Goal: Navigation & Orientation: Understand site structure

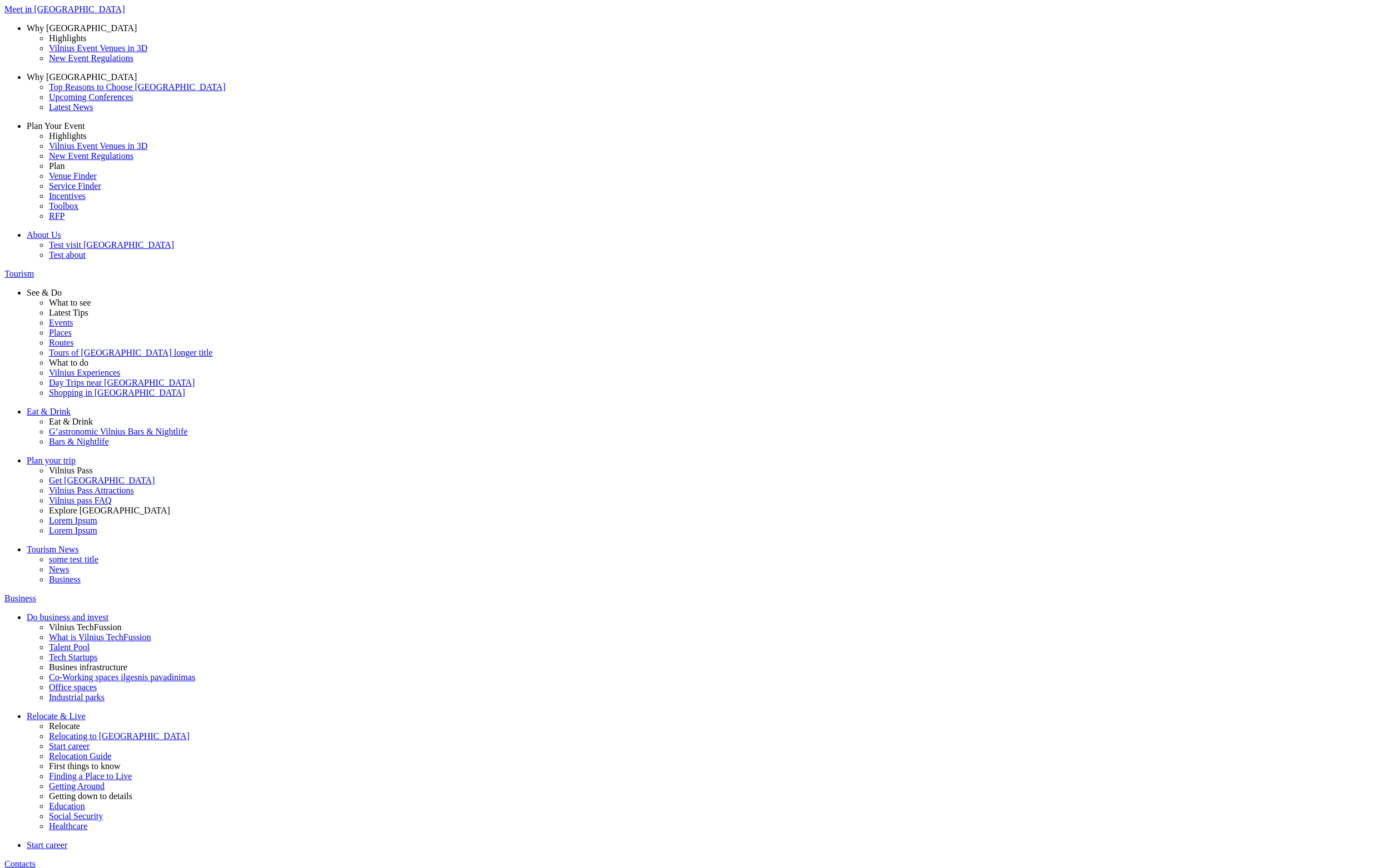
scroll to position [187, 0]
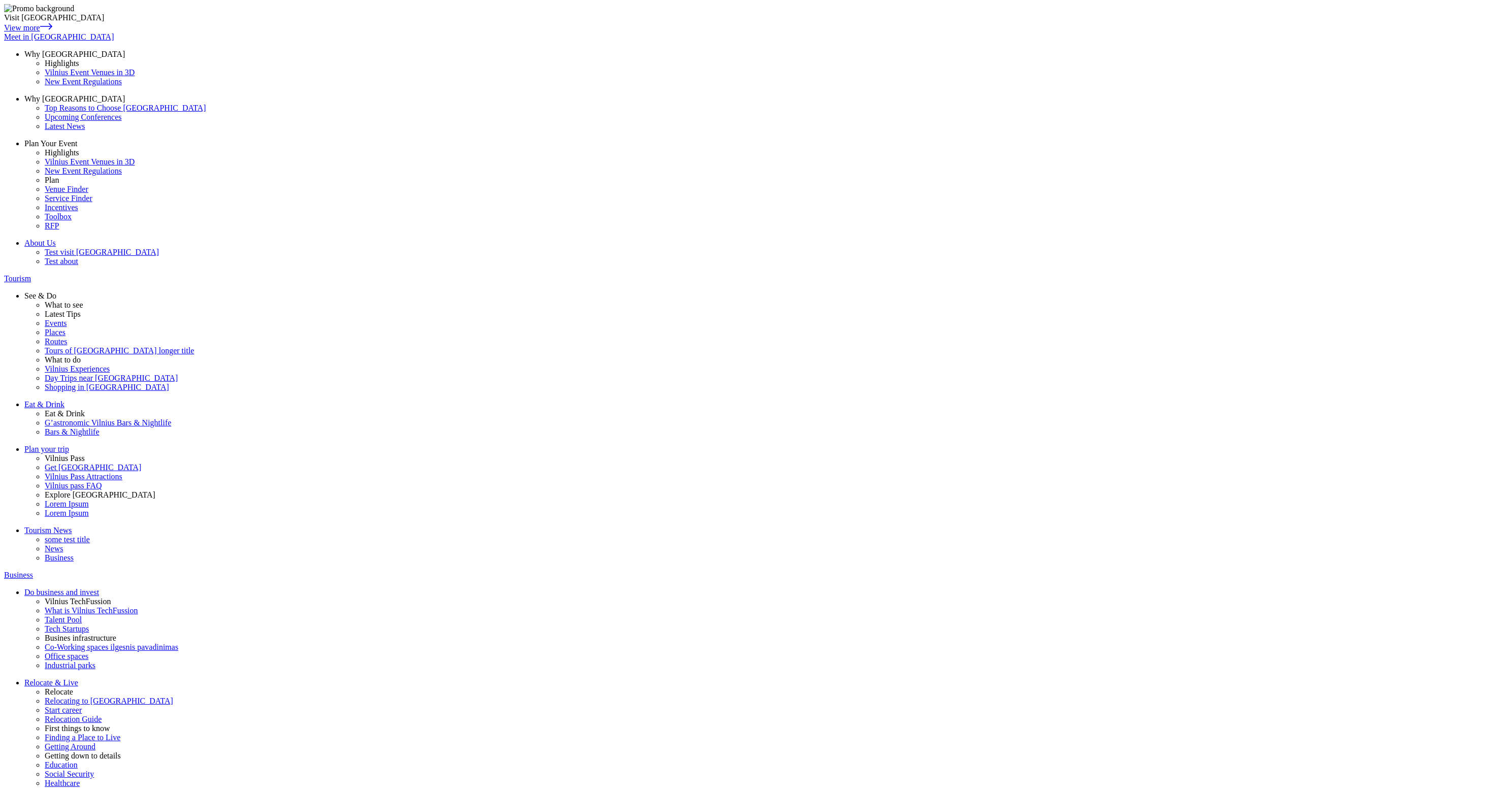
click at [543, 275] on div "Tourism" at bounding box center [756, 279] width 1504 height 9
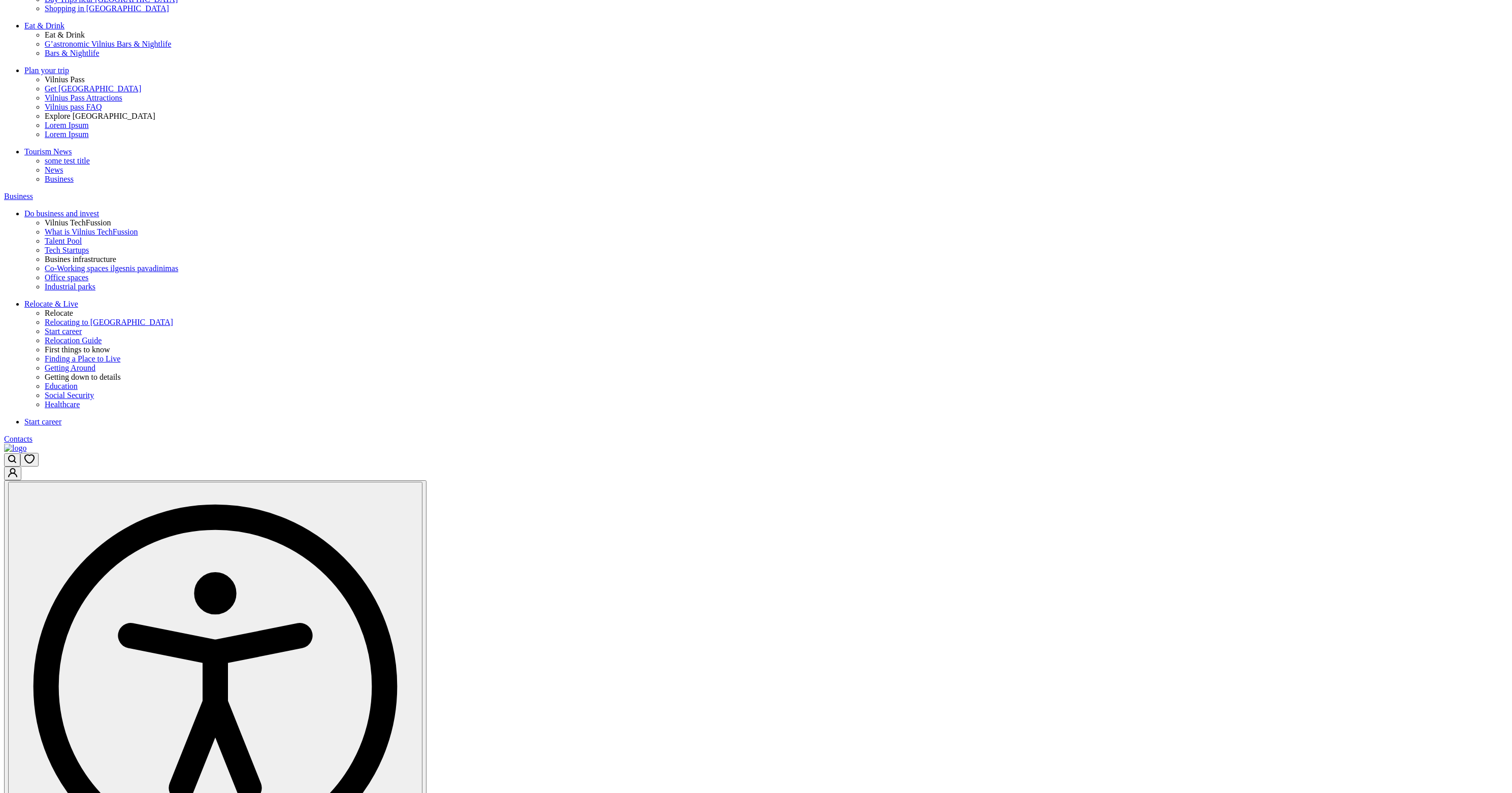
click at [33, 192] on span "Business" at bounding box center [19, 196] width 29 height 8
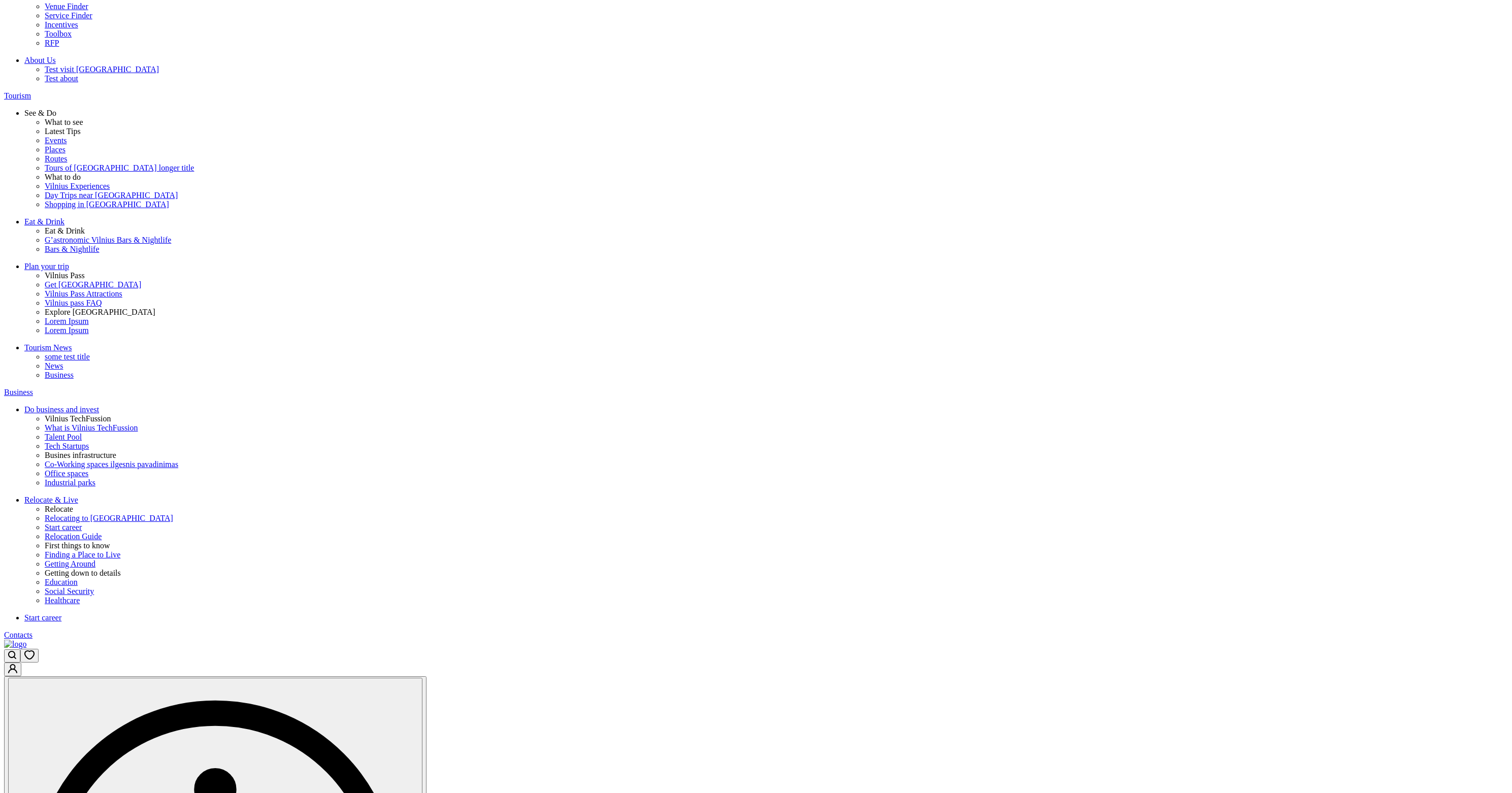
scroll to position [512, 0]
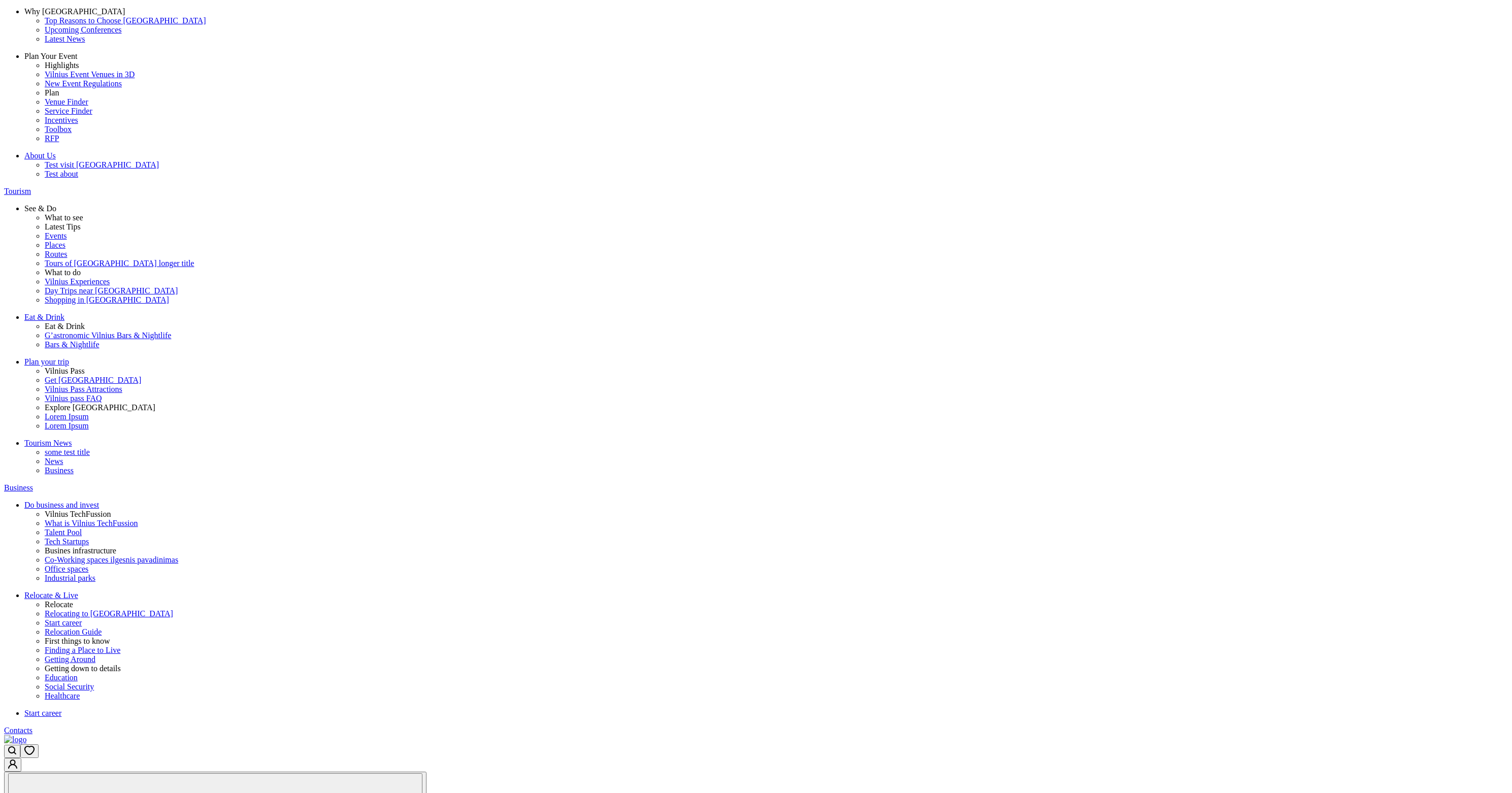
scroll to position [0, 0]
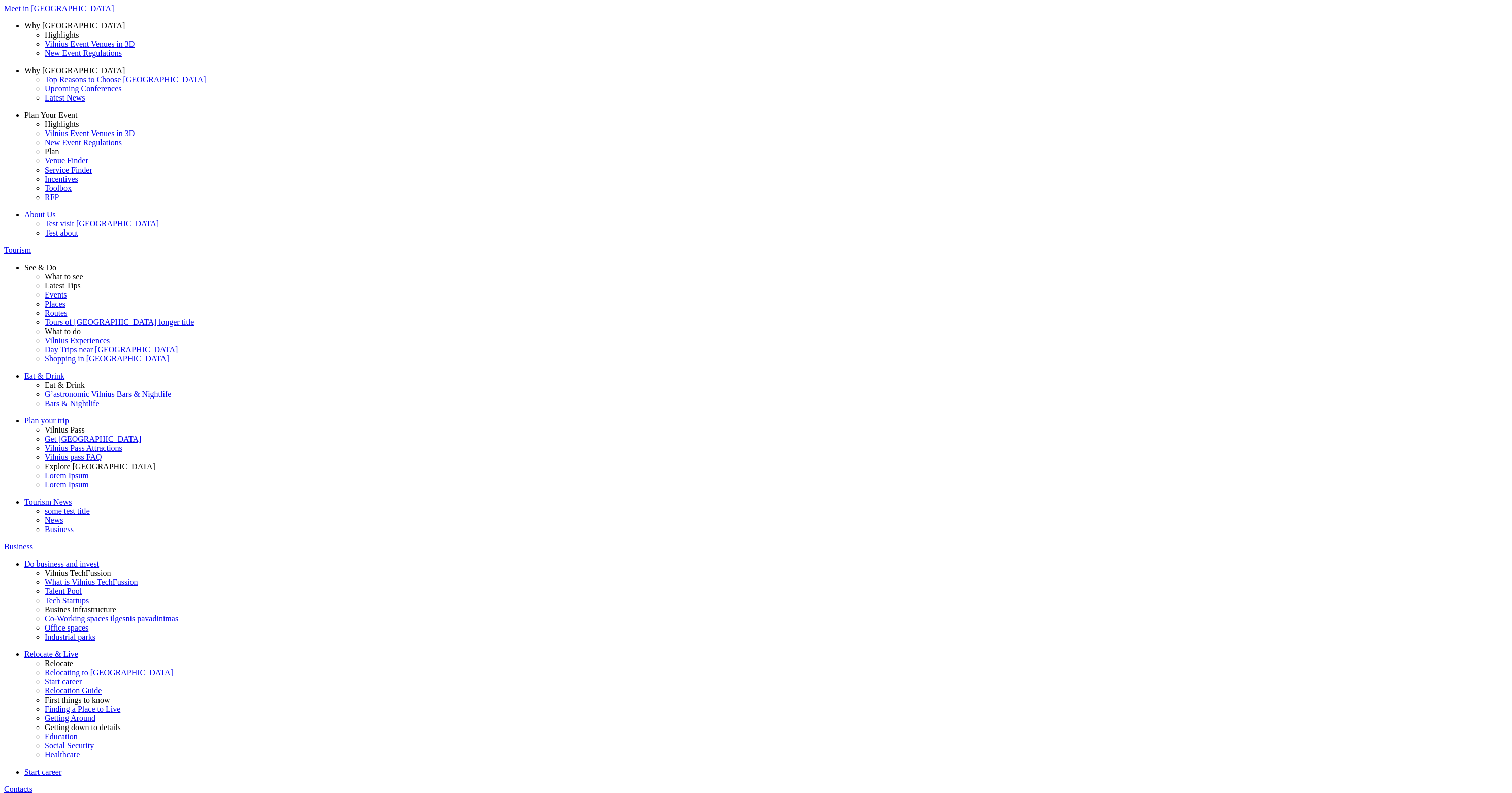
click at [32, 785] on span "Contacts" at bounding box center [18, 789] width 29 height 8
click at [113, 12] on span "Meet in [GEOGRAPHIC_DATA]" at bounding box center [59, 8] width 109 height 8
click at [462, 13] on div "Meet in [GEOGRAPHIC_DATA]" at bounding box center [756, 8] width 1504 height 9
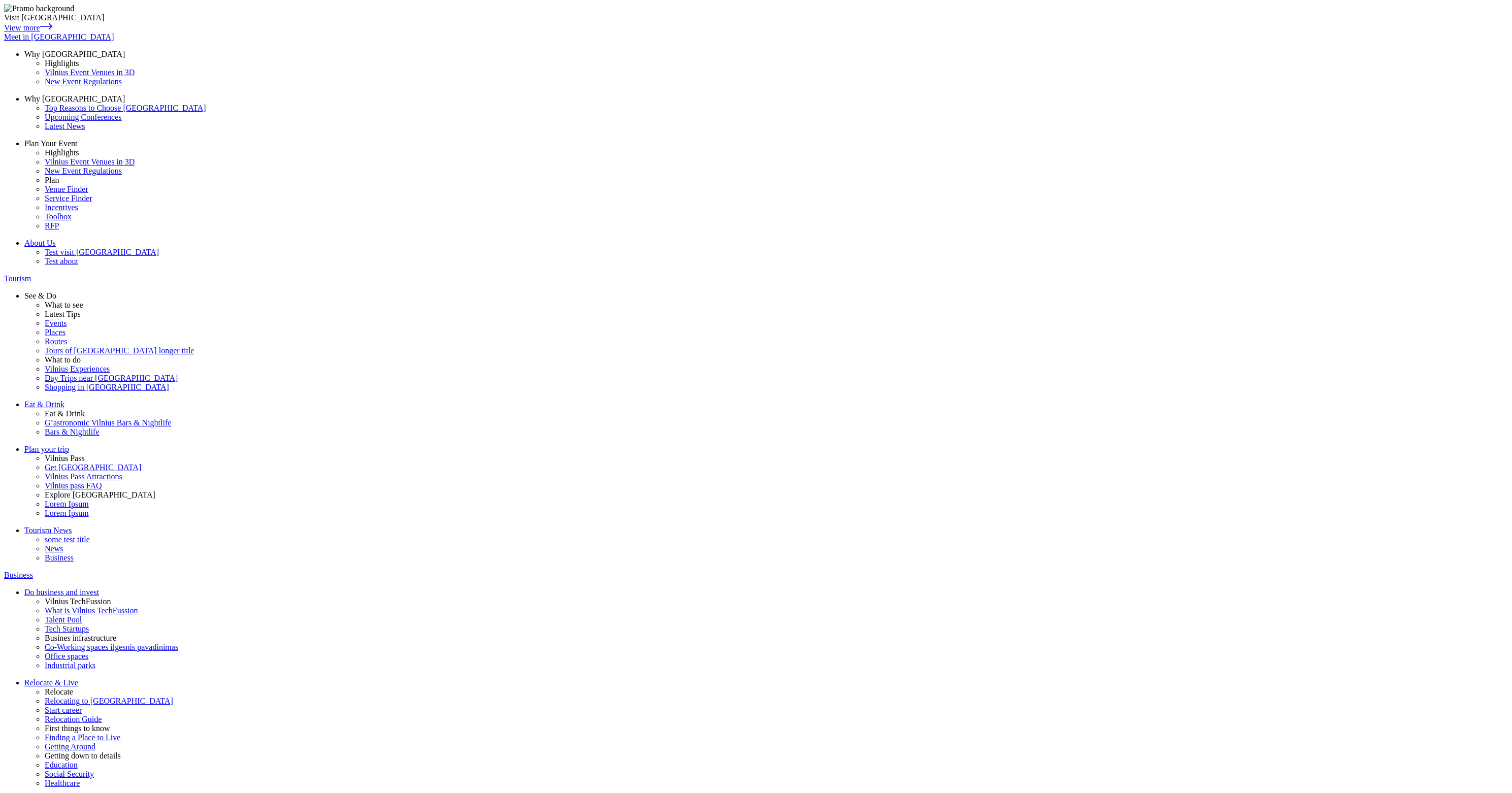
click at [561, 32] on div "Meet in Vilnius Why Vilnius Highlights Vilnius Event Venues in 3D New Event Reg…" at bounding box center [756, 427] width 1504 height 790
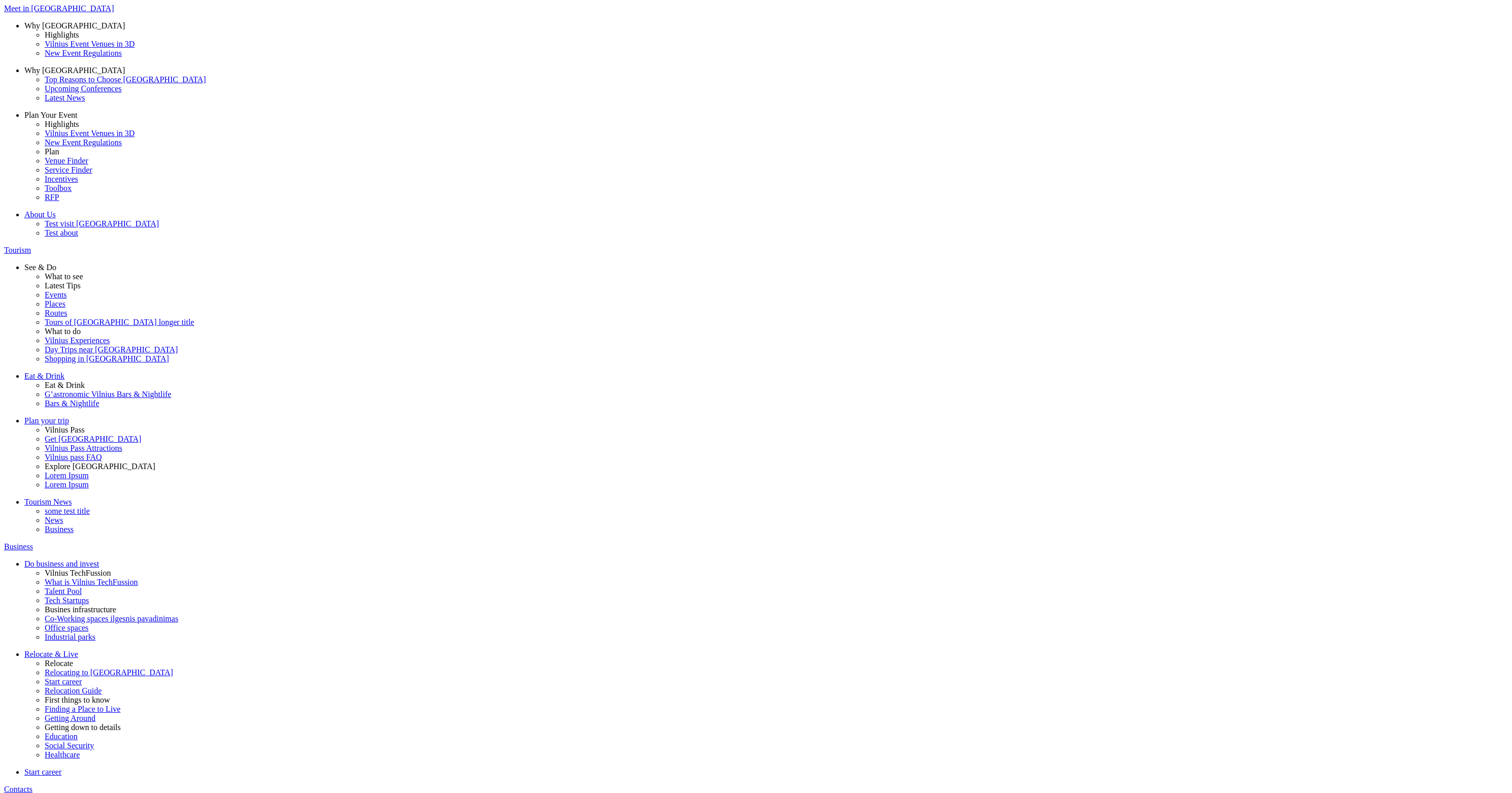
click at [26, 793] on img at bounding box center [15, 799] width 22 height 9
drag, startPoint x: 315, startPoint y: 374, endPoint x: 318, endPoint y: 368, distance: 6.7
drag, startPoint x: 439, startPoint y: 138, endPoint x: 376, endPoint y: 78, distance: 87.0
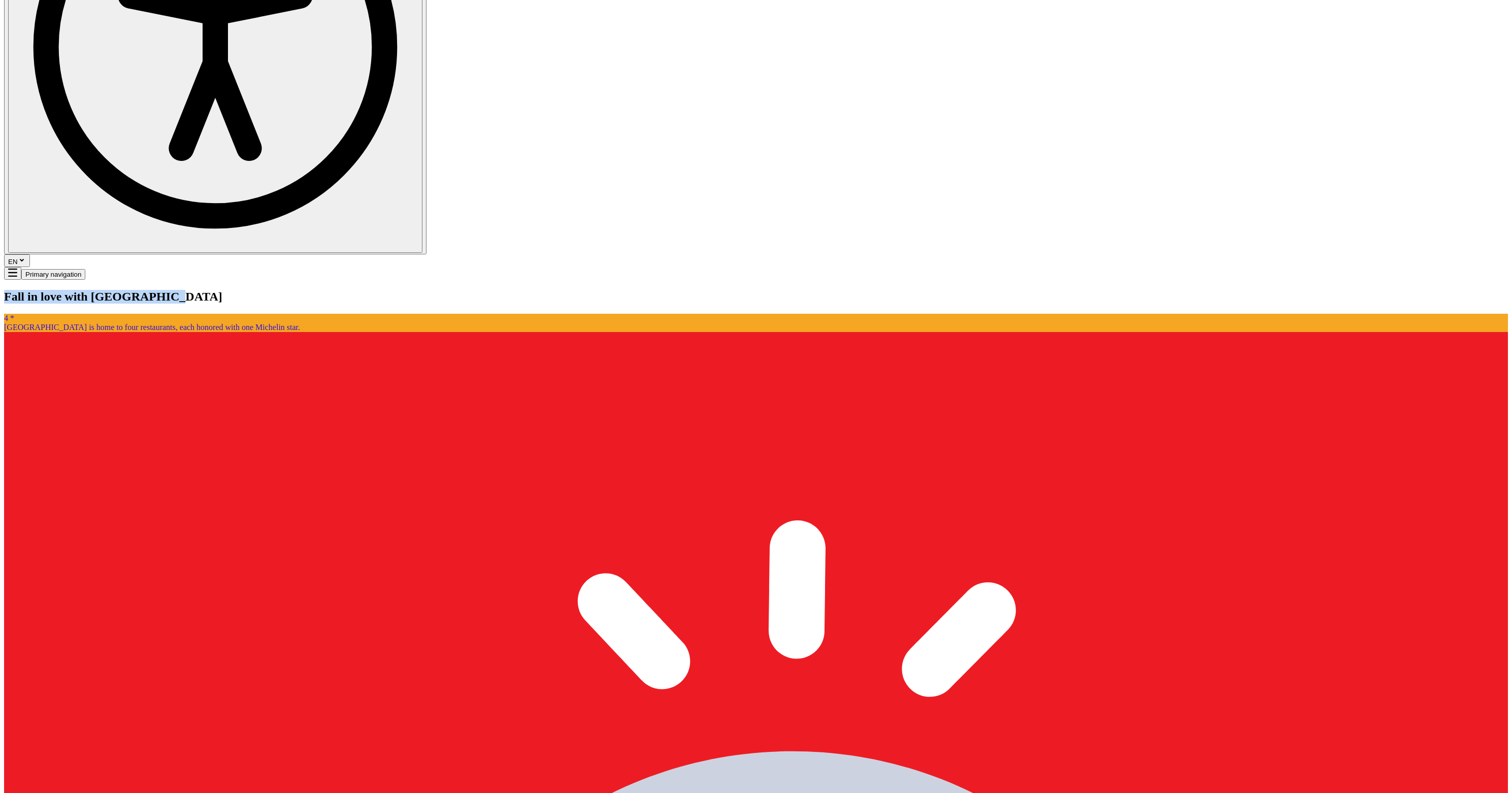
scroll to position [1276, 0]
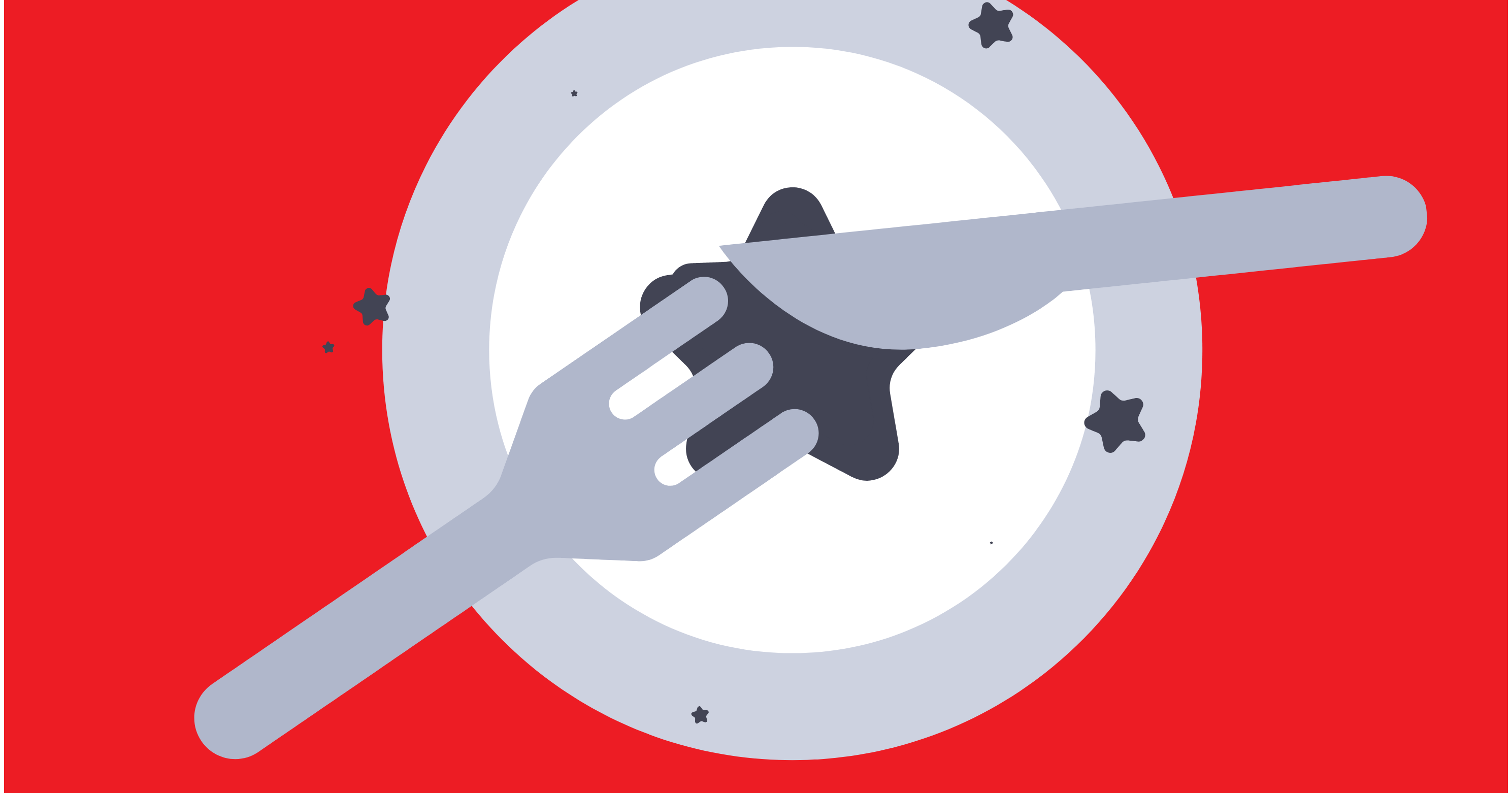
scroll to position [1263, 0]
